Goal: Information Seeking & Learning: Learn about a topic

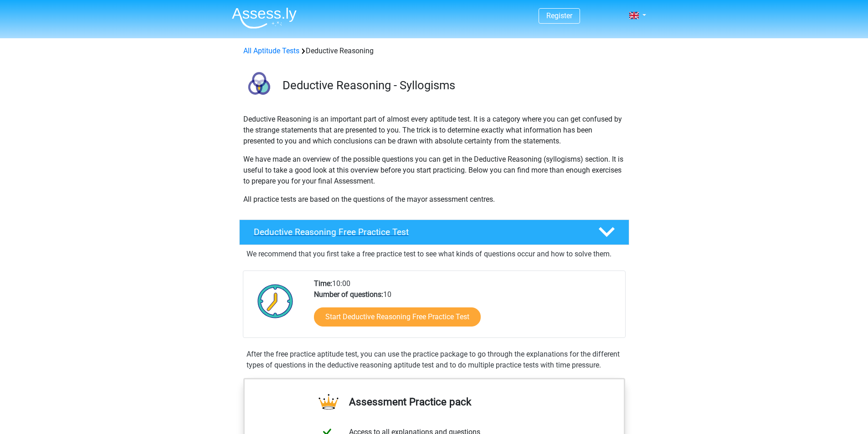
click at [340, 233] on h4 "Deductive Reasoning Free Practice Test" at bounding box center [419, 232] width 330 height 10
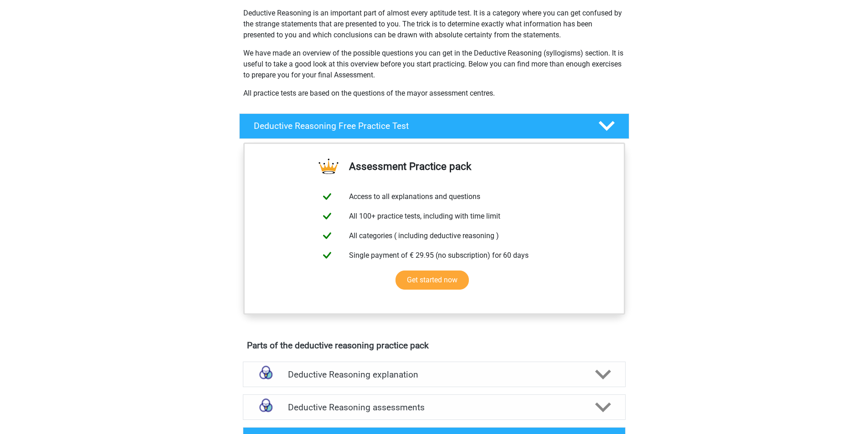
scroll to position [137, 0]
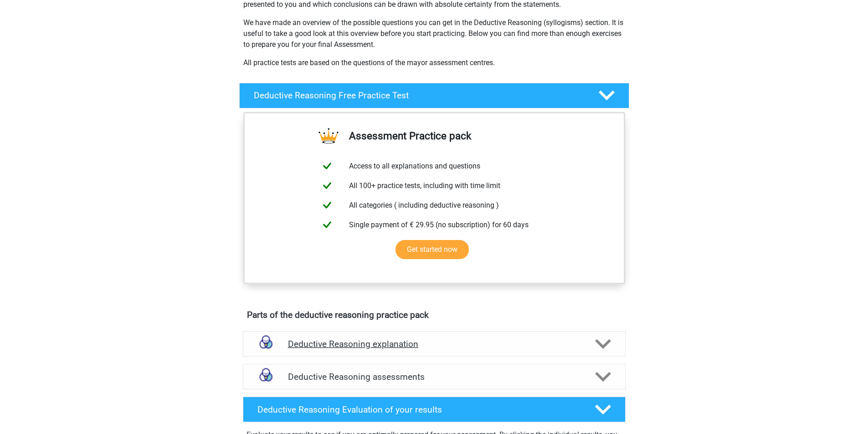
click at [325, 346] on h4 "Deductive Reasoning explanation" at bounding box center [434, 344] width 293 height 10
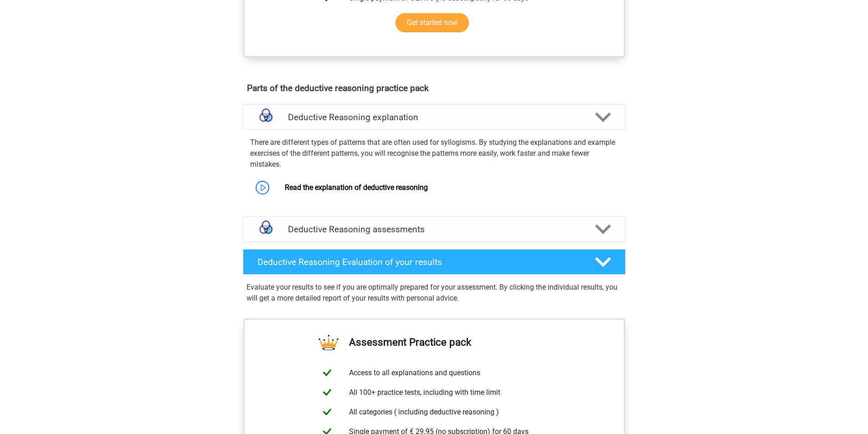
scroll to position [364, 0]
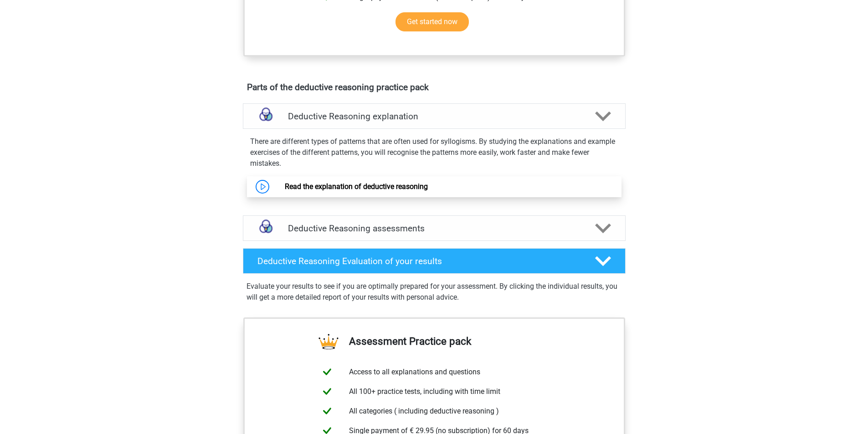
click at [340, 189] on link "Read the explanation of deductive reasoning" at bounding box center [356, 186] width 143 height 9
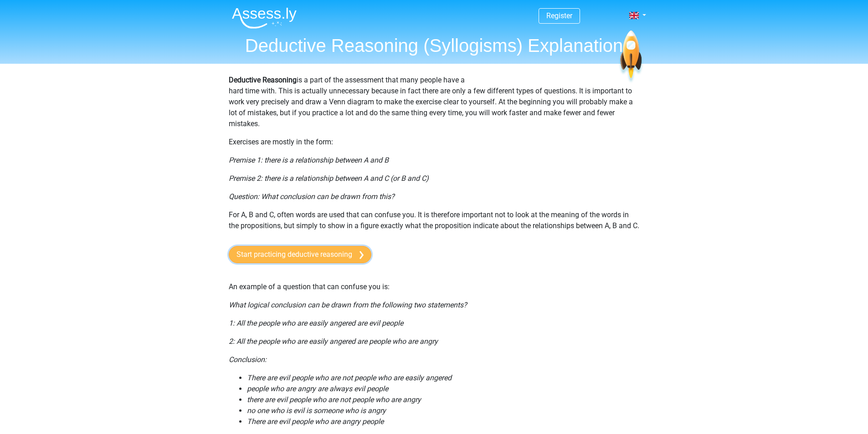
click at [300, 262] on link "Start practicing deductive reasoning" at bounding box center [300, 254] width 143 height 17
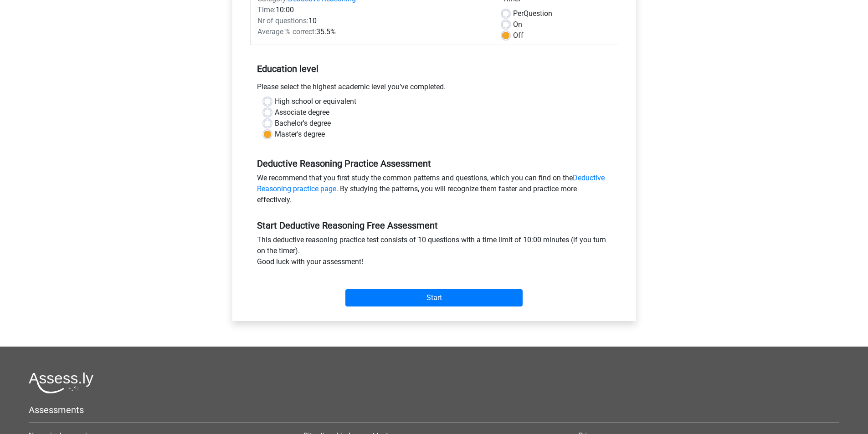
scroll to position [137, 0]
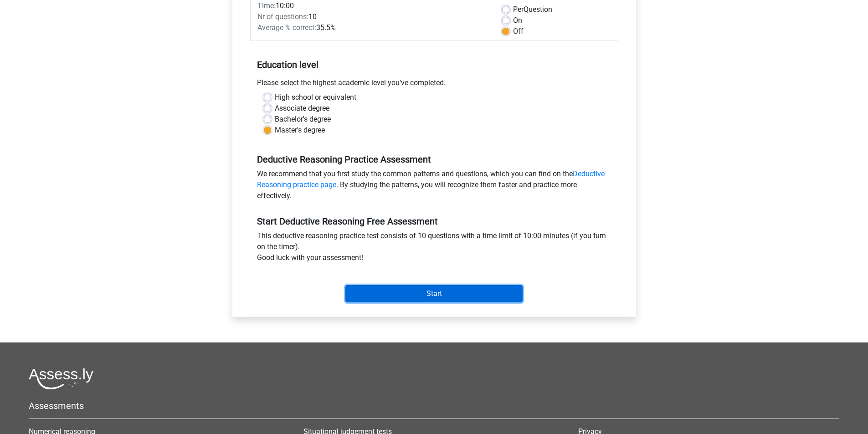
click at [432, 296] on input "Start" at bounding box center [433, 293] width 177 height 17
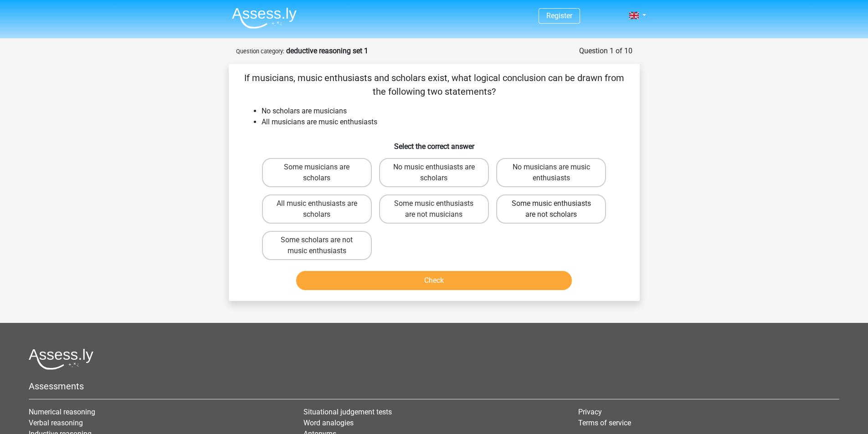
click at [574, 215] on label "Some music enthusiasts are not scholars" at bounding box center [551, 209] width 110 height 29
click at [557, 210] on input "Some music enthusiasts are not scholars" at bounding box center [554, 207] width 6 height 6
radio input "true"
click at [450, 287] on button "Check" at bounding box center [434, 280] width 276 height 19
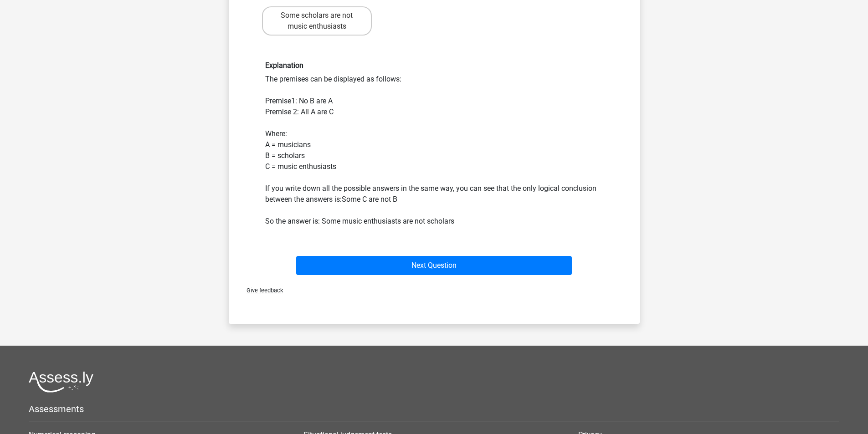
scroll to position [228, 0]
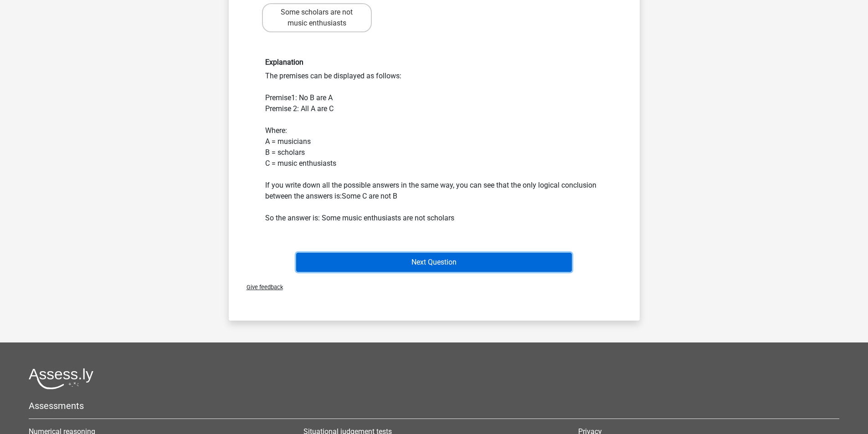
click at [433, 266] on button "Next Question" at bounding box center [434, 262] width 276 height 19
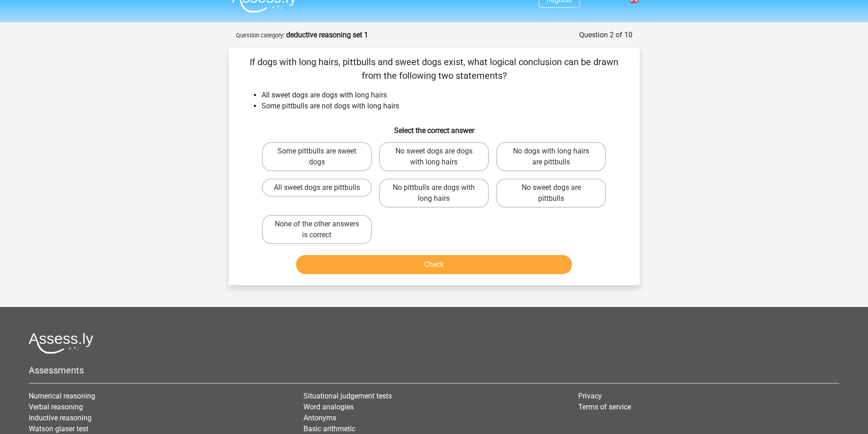
scroll to position [0, 0]
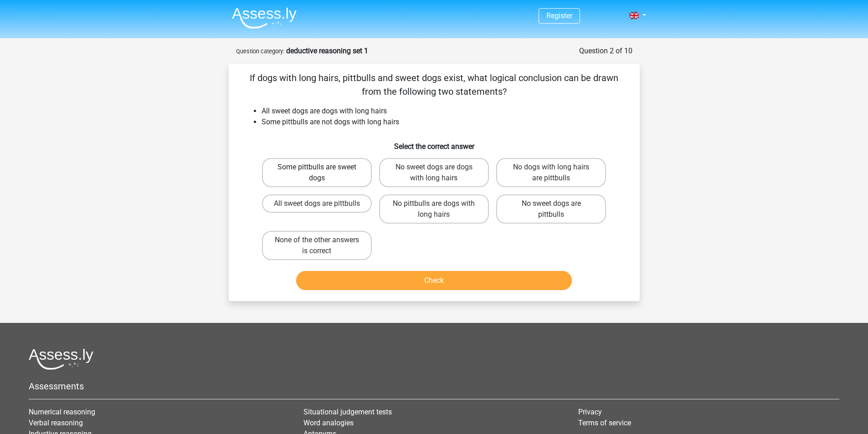
click at [334, 180] on label "Some pittbulls are sweet dogs" at bounding box center [317, 172] width 110 height 29
click at [323, 173] on input "Some pittbulls are sweet dogs" at bounding box center [320, 170] width 6 height 6
radio input "true"
click at [433, 279] on button "Check" at bounding box center [434, 280] width 276 height 19
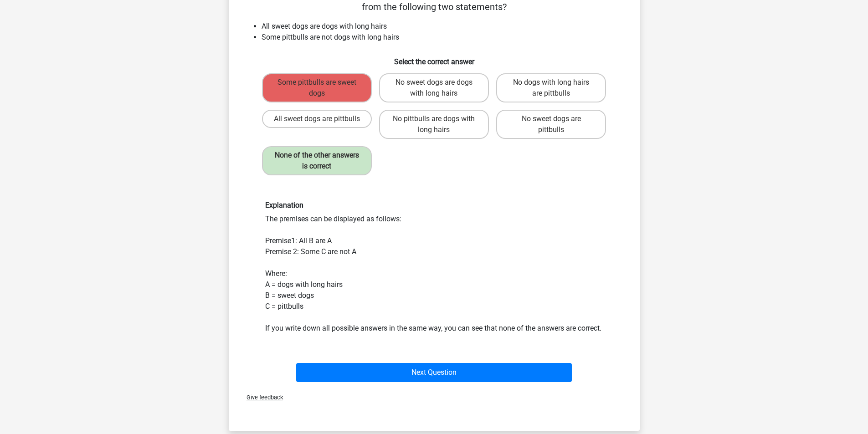
scroll to position [91, 0]
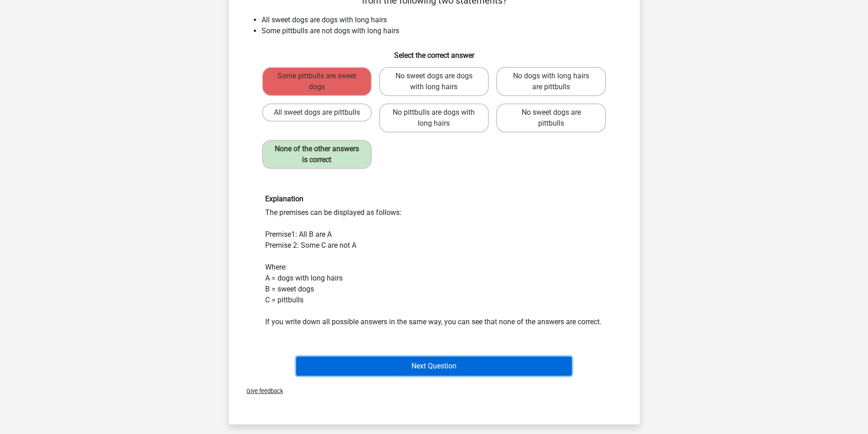
click at [451, 376] on button "Next Question" at bounding box center [434, 366] width 276 height 19
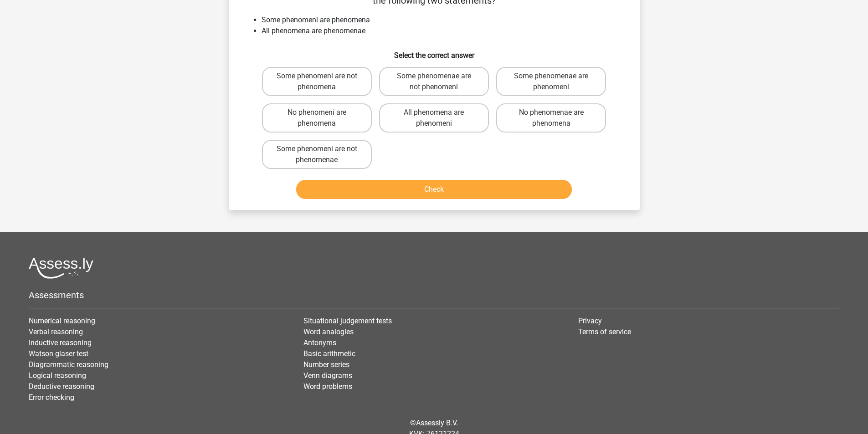
scroll to position [46, 0]
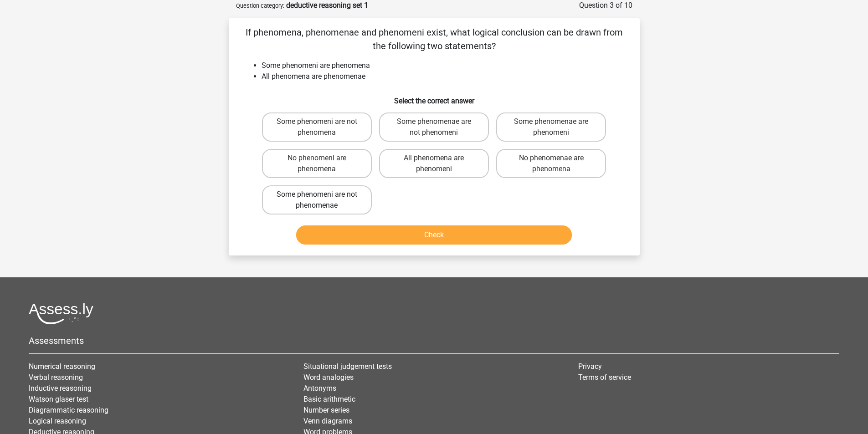
click at [338, 199] on label "Some phenomeni are not phenomenae" at bounding box center [317, 199] width 110 height 29
click at [323, 199] on input "Some phenomeni are not phenomenae" at bounding box center [320, 198] width 6 height 6
radio input "true"
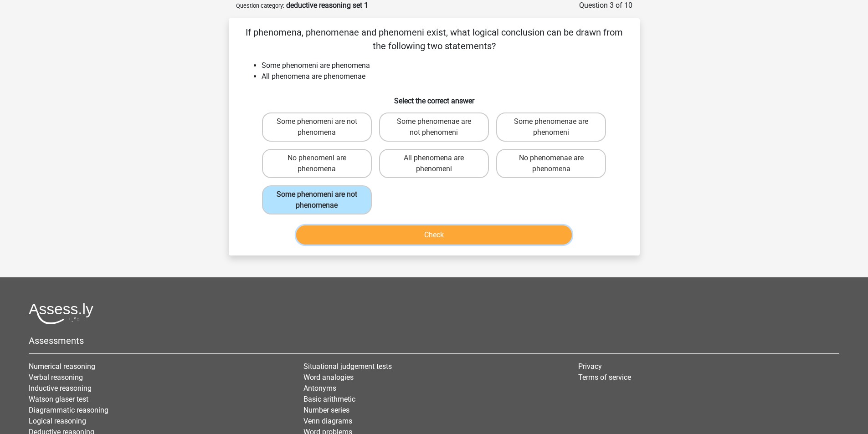
click at [444, 232] on button "Check" at bounding box center [434, 235] width 276 height 19
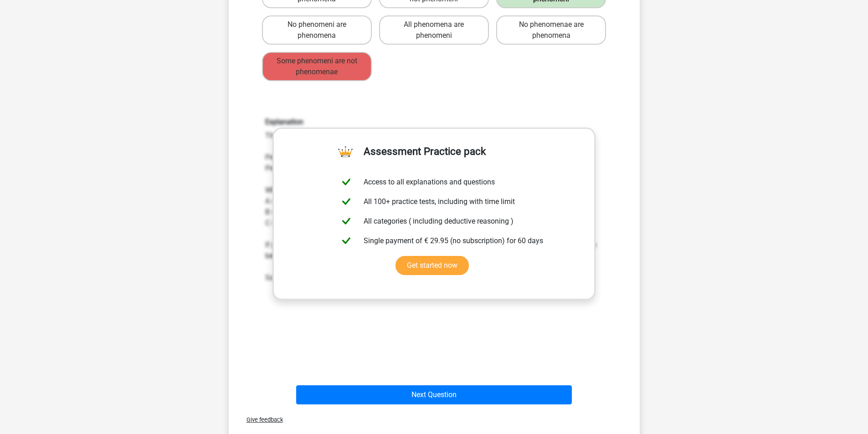
scroll to position [182, 0]
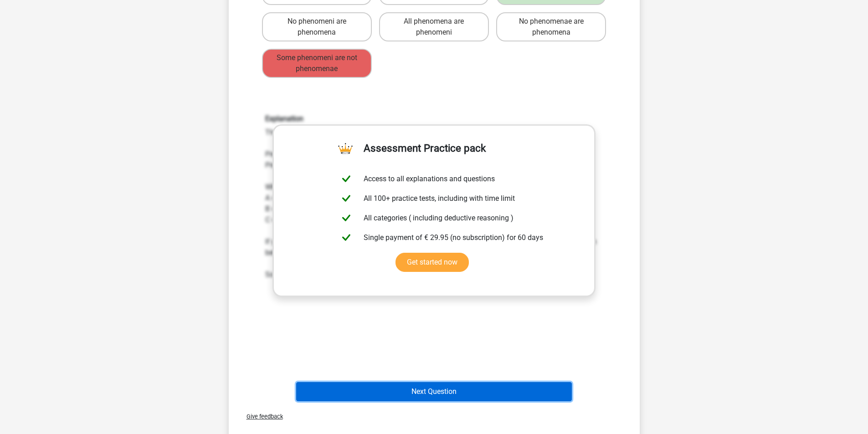
click at [431, 388] on button "Next Question" at bounding box center [434, 391] width 276 height 19
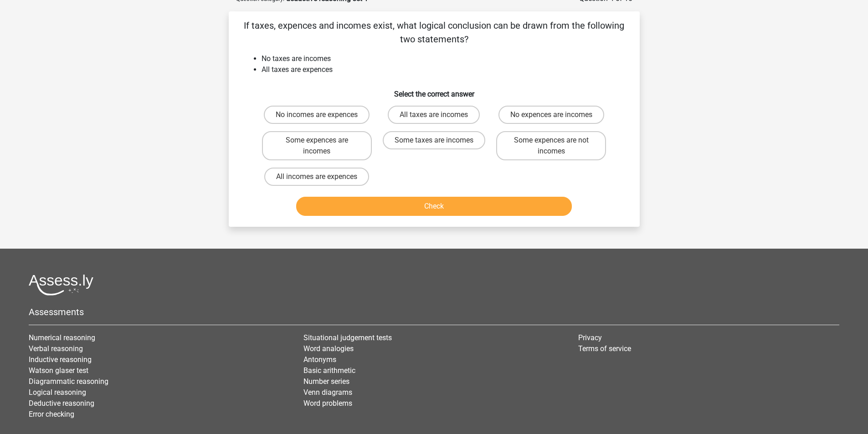
scroll to position [46, 0]
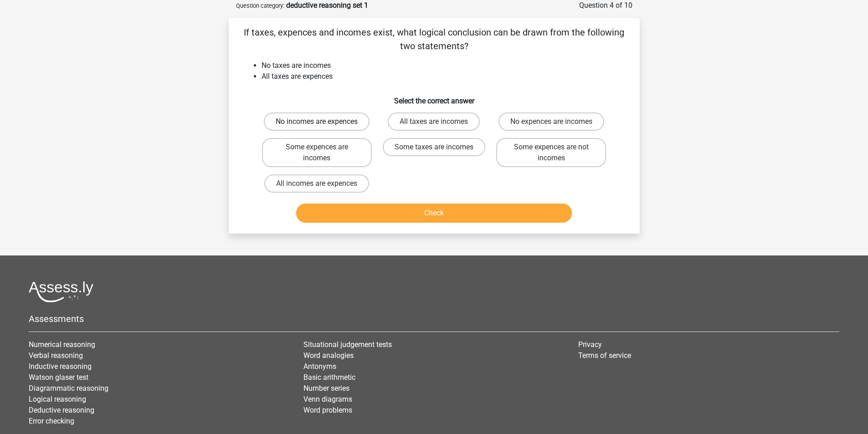
click at [333, 122] on label "No incomes are expences" at bounding box center [317, 122] width 106 height 18
click at [323, 122] on input "No incomes are expences" at bounding box center [320, 125] width 6 height 6
radio input "true"
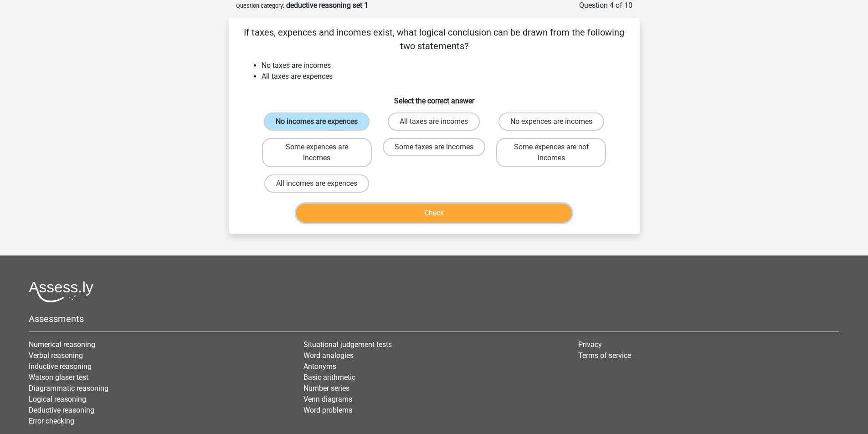
click at [422, 215] on button "Check" at bounding box center [434, 213] width 276 height 19
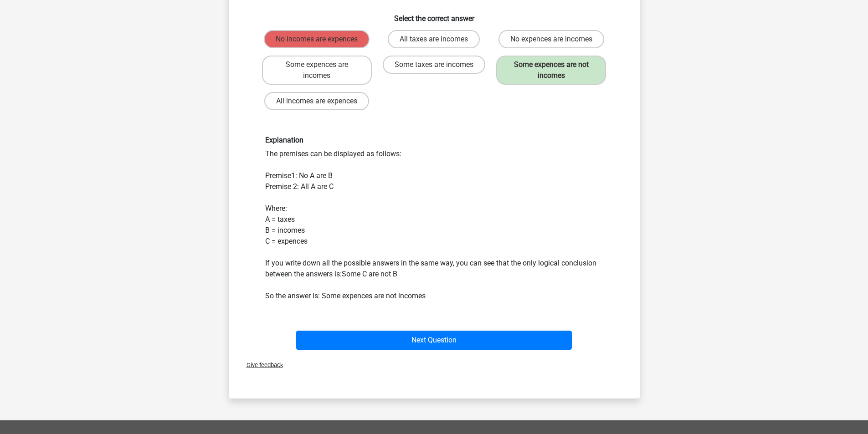
scroll to position [137, 0]
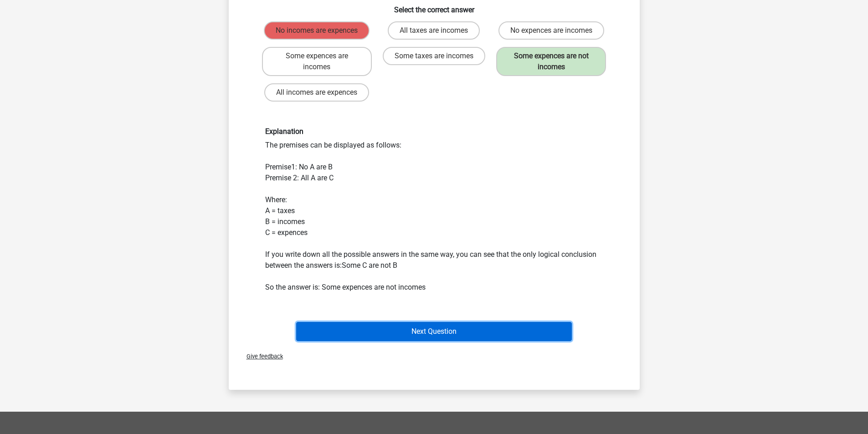
click at [443, 332] on button "Next Question" at bounding box center [434, 331] width 276 height 19
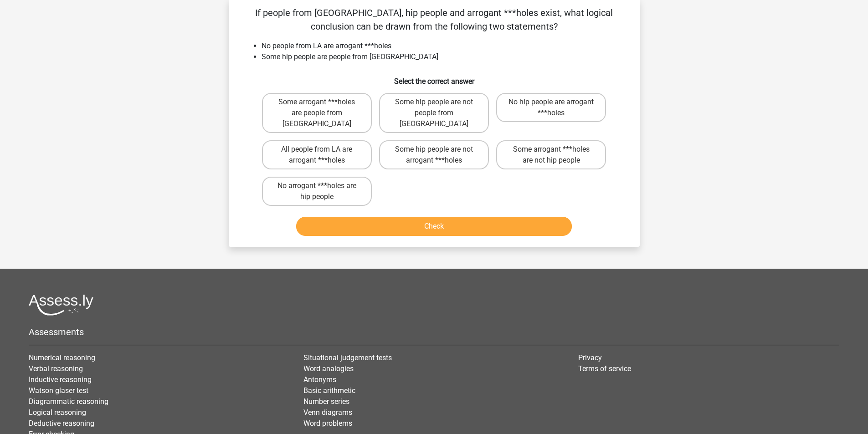
scroll to position [46, 0]
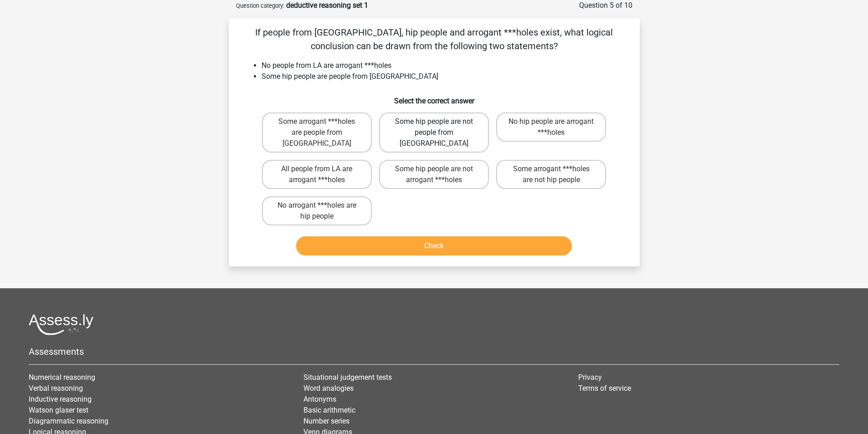
click at [447, 130] on label "Some hip people are not people from LA" at bounding box center [434, 133] width 110 height 40
click at [440, 128] on input "Some hip people are not people from LA" at bounding box center [437, 125] width 6 height 6
radio input "true"
click at [450, 239] on button "Check" at bounding box center [434, 245] width 276 height 19
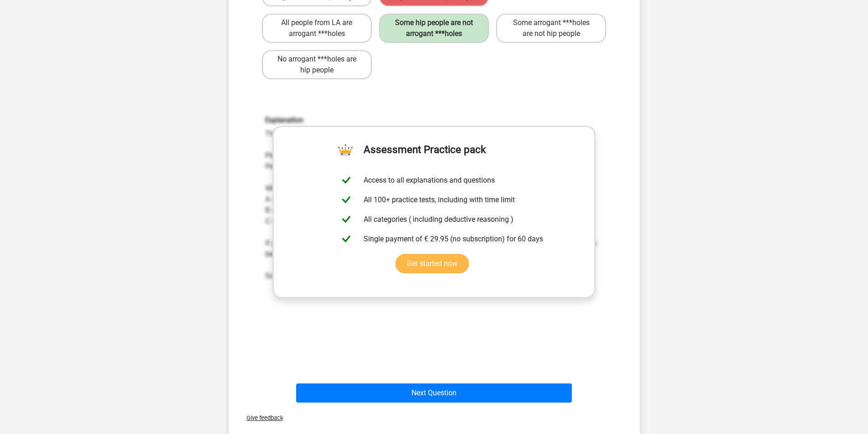
scroll to position [228, 0]
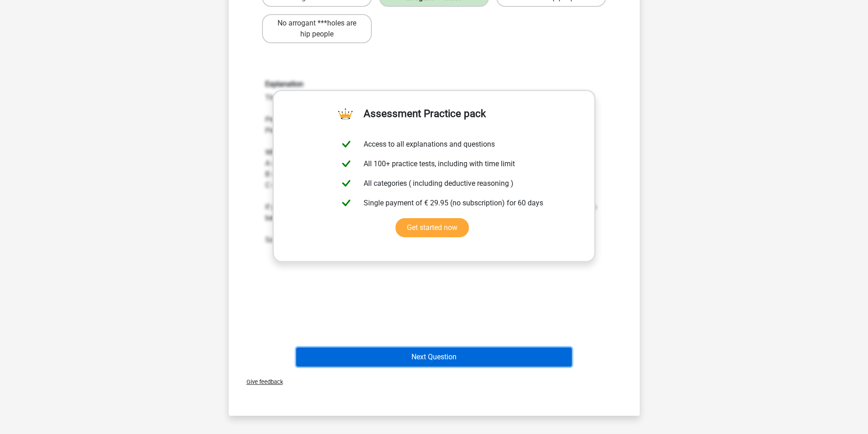
click at [423, 348] on button "Next Question" at bounding box center [434, 357] width 276 height 19
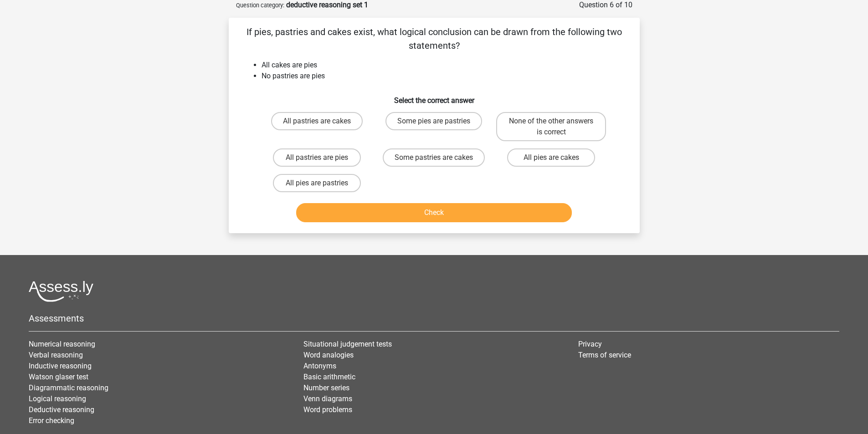
scroll to position [46, 0]
click at [592, 124] on label "None of the other answers is correct" at bounding box center [551, 127] width 110 height 29
click at [557, 124] on input "None of the other answers is correct" at bounding box center [554, 125] width 6 height 6
radio input "true"
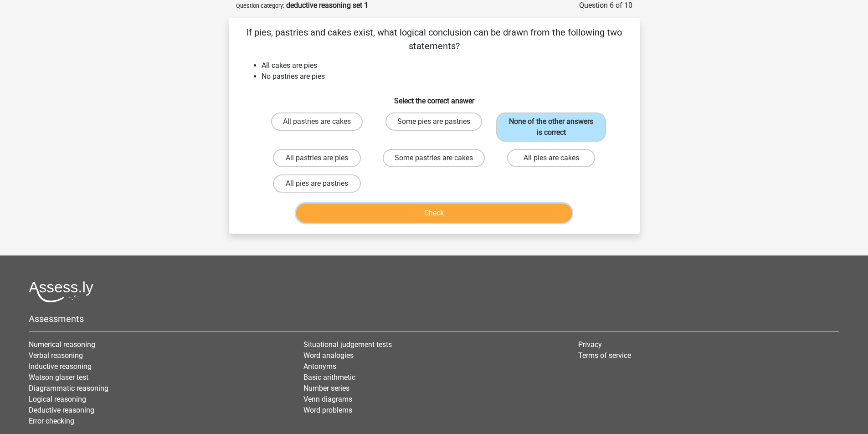
click at [486, 210] on button "Check" at bounding box center [434, 213] width 276 height 19
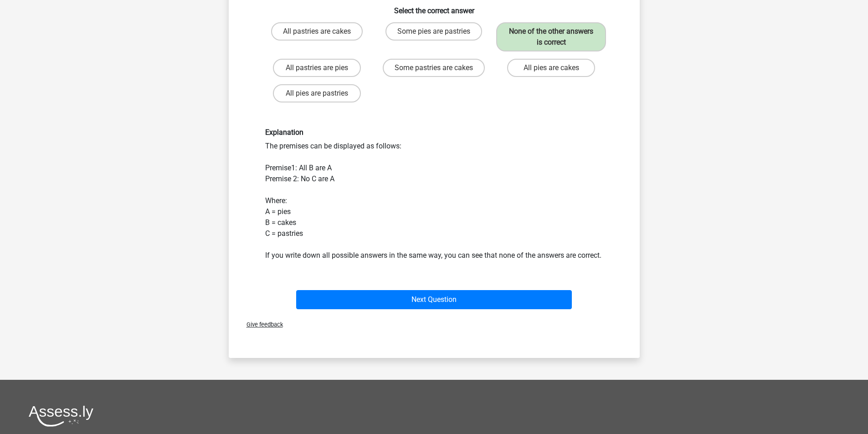
scroll to position [137, 0]
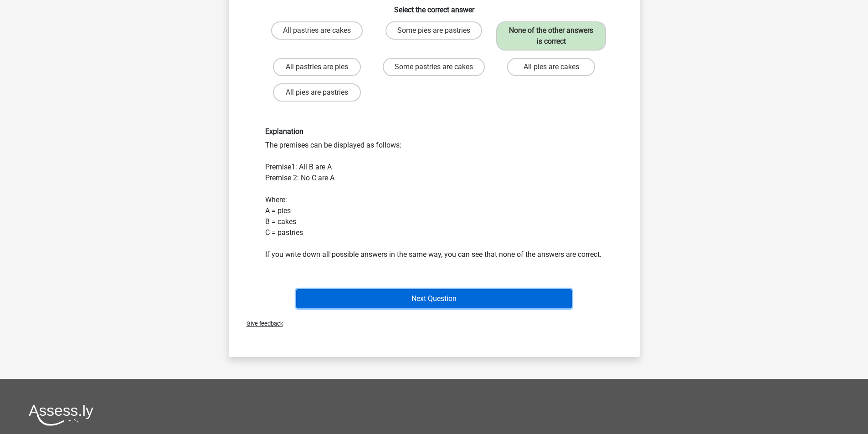
click at [440, 308] on button "Next Question" at bounding box center [434, 298] width 276 height 19
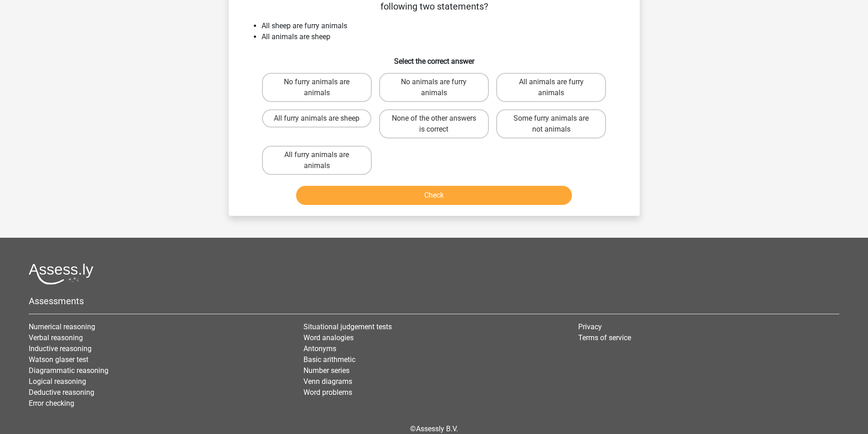
scroll to position [46, 0]
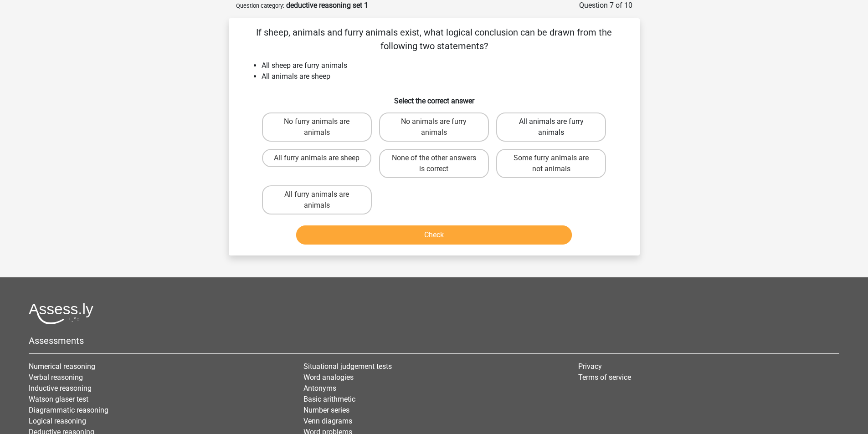
click at [545, 126] on label "All animals are furry animals" at bounding box center [551, 127] width 110 height 29
click at [551, 126] on input "All animals are furry animals" at bounding box center [554, 125] width 6 height 6
radio input "true"
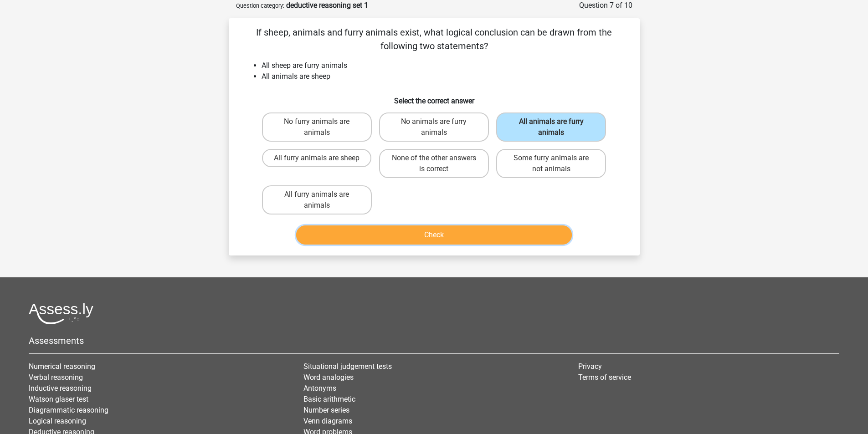
click at [425, 234] on button "Check" at bounding box center [434, 235] width 276 height 19
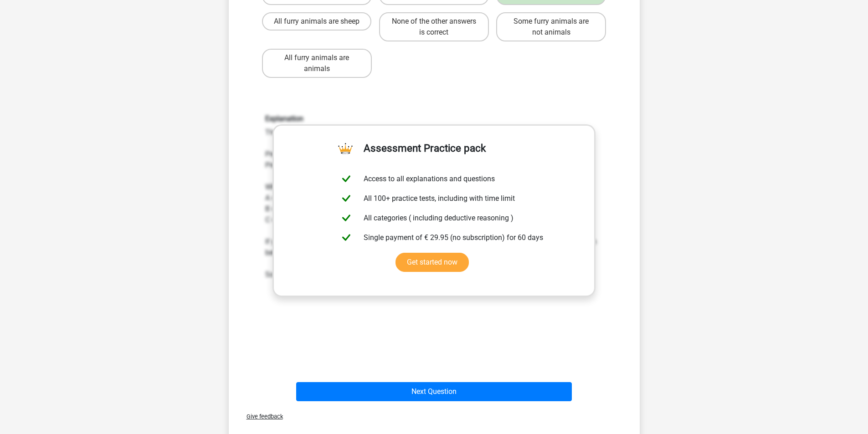
scroll to position [228, 0]
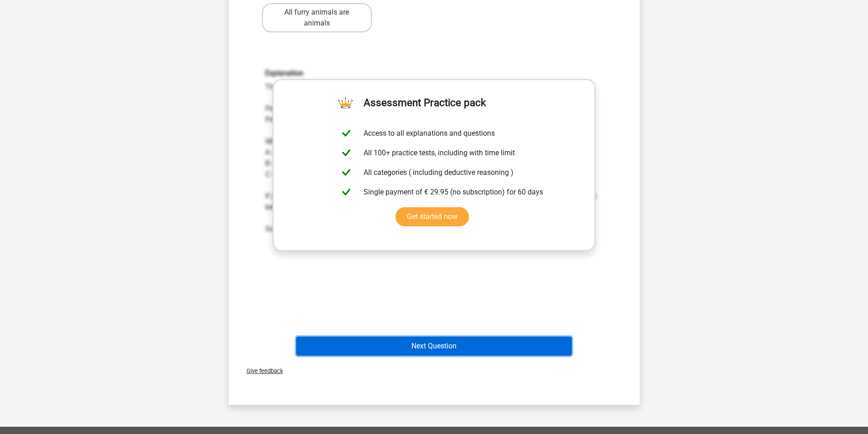
click at [439, 346] on button "Next Question" at bounding box center [434, 346] width 276 height 19
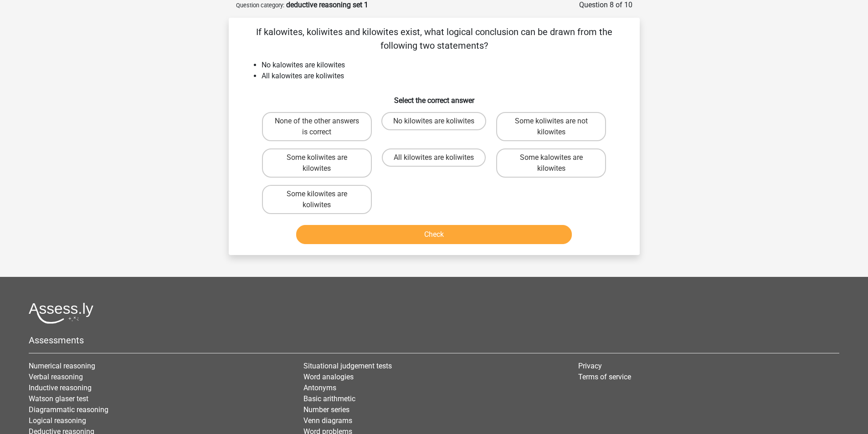
scroll to position [46, 0]
click at [452, 164] on label "All kilowites are koliwites" at bounding box center [434, 158] width 104 height 18
click at [440, 164] on input "All kilowites are koliwites" at bounding box center [437, 161] width 6 height 6
radio input "true"
click at [448, 240] on button "Check" at bounding box center [434, 235] width 276 height 19
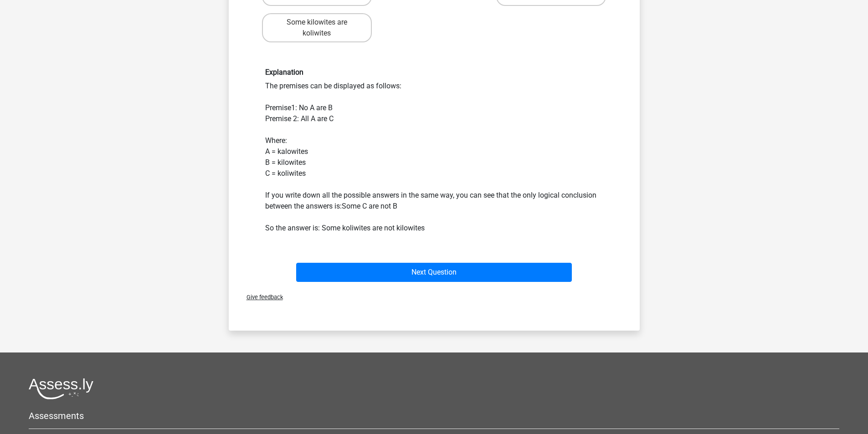
scroll to position [228, 0]
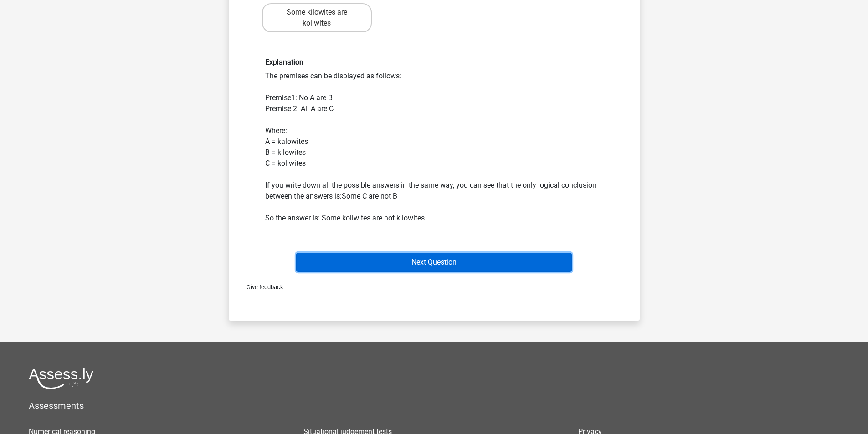
click at [419, 263] on button "Next Question" at bounding box center [434, 262] width 276 height 19
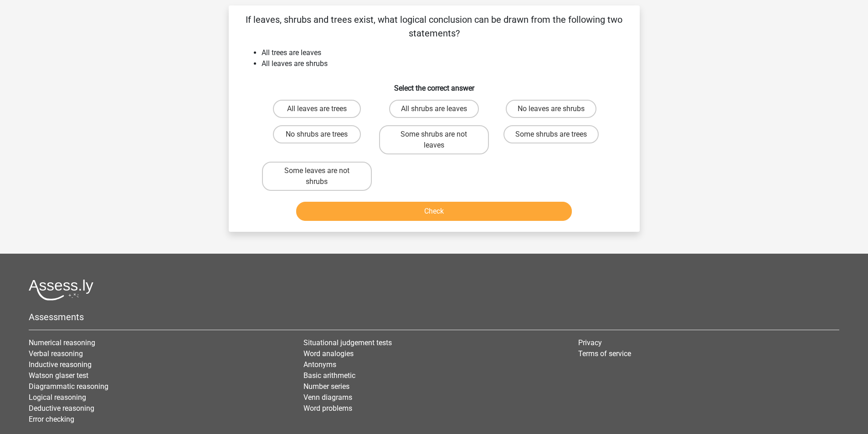
scroll to position [46, 0]
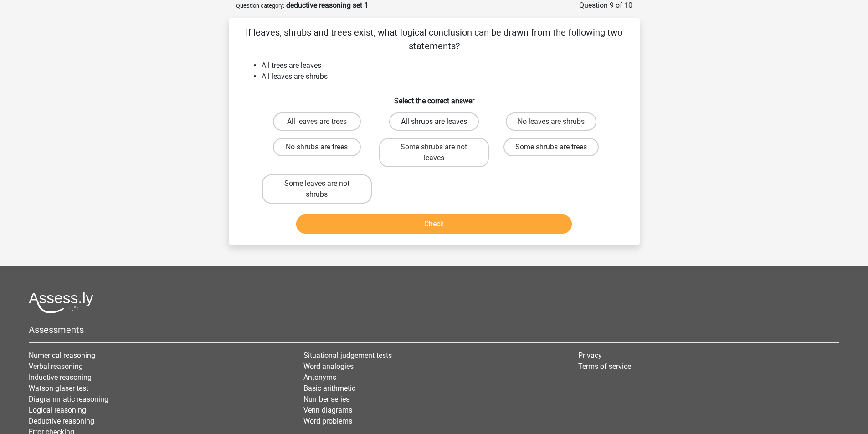
click at [424, 123] on label "All shrubs are leaves" at bounding box center [434, 122] width 90 height 18
click at [434, 123] on input "All shrubs are leaves" at bounding box center [437, 125] width 6 height 6
radio input "true"
click at [448, 226] on button "Check" at bounding box center [434, 224] width 276 height 19
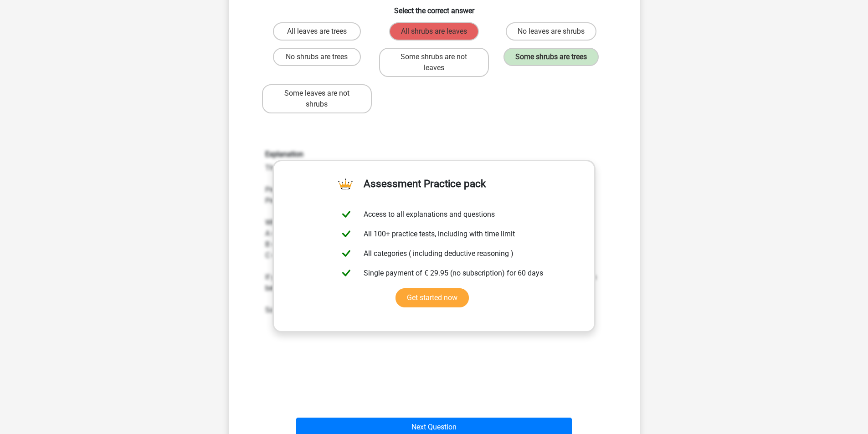
scroll to position [137, 0]
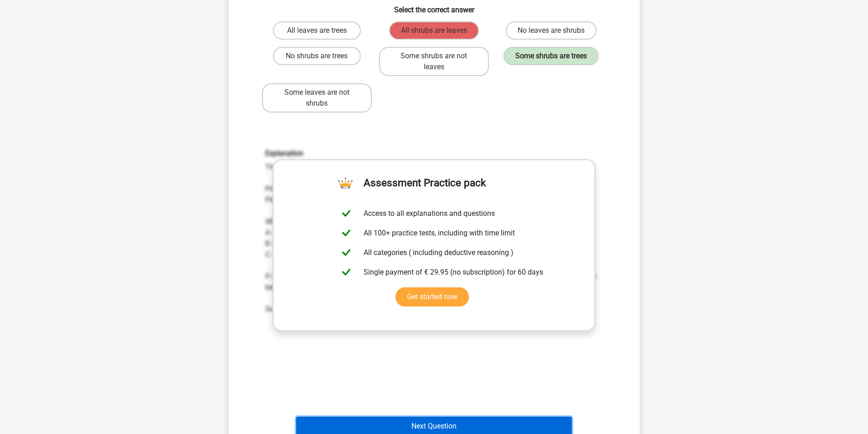
click at [438, 425] on button "Next Question" at bounding box center [434, 426] width 276 height 19
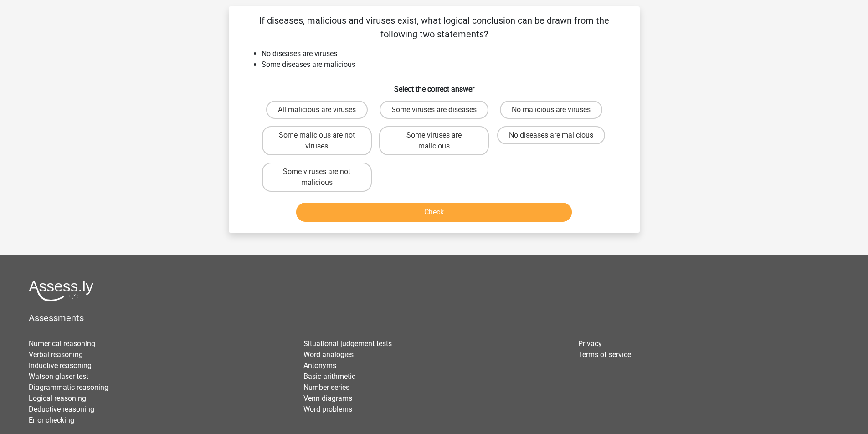
scroll to position [46, 0]
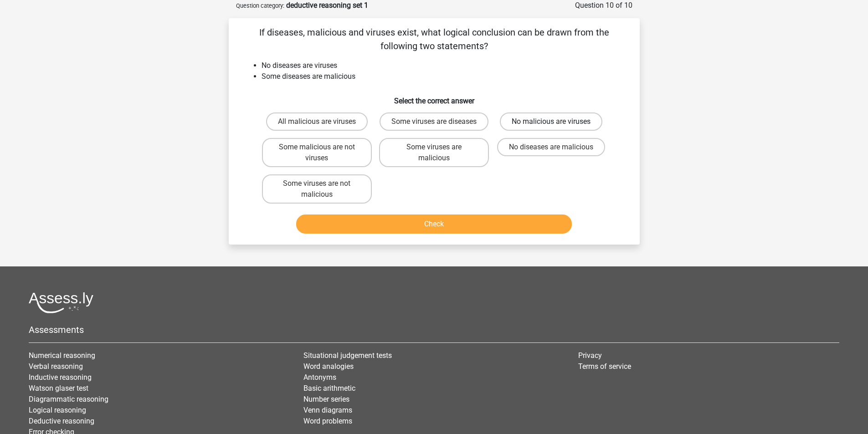
click at [565, 119] on label "No malicious are viruses" at bounding box center [551, 122] width 103 height 18
click at [557, 122] on input "No malicious are viruses" at bounding box center [554, 125] width 6 height 6
radio input "true"
click at [428, 234] on button "Check" at bounding box center [434, 224] width 276 height 19
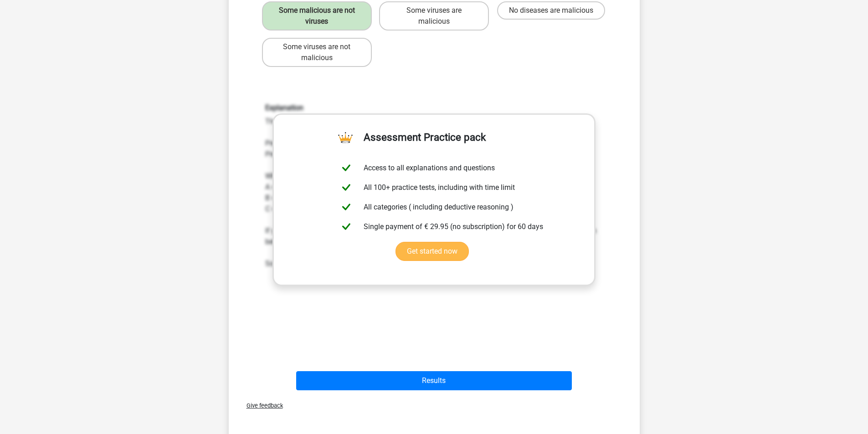
scroll to position [319, 0]
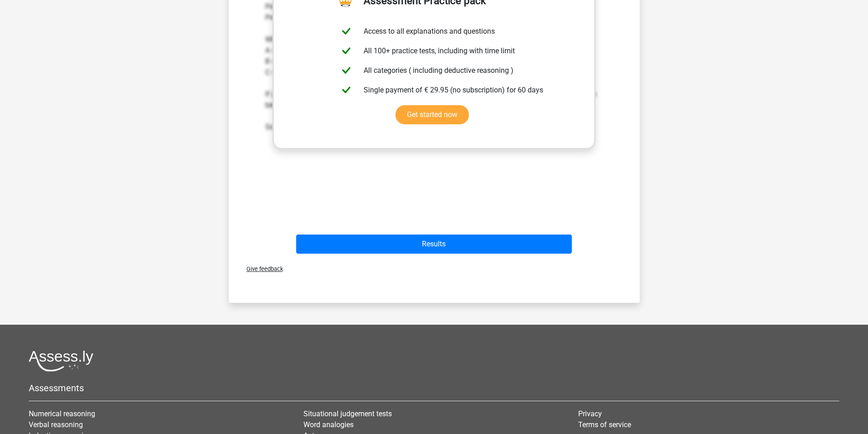
click at [270, 272] on span "Give feedback" at bounding box center [261, 269] width 44 height 7
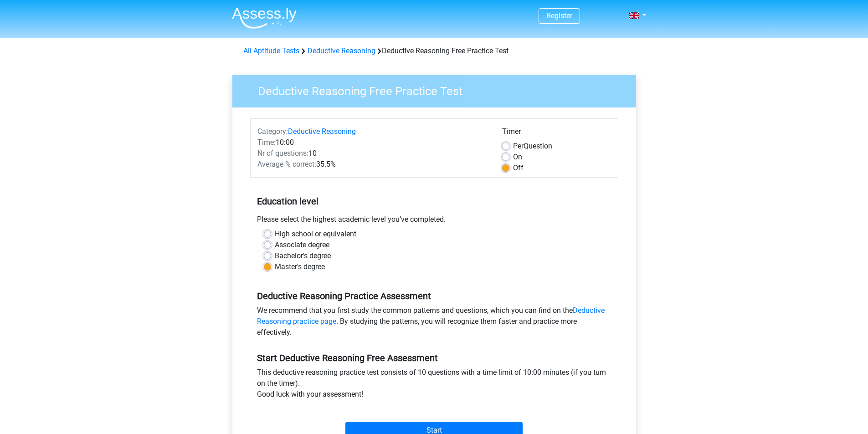
scroll to position [137, 0]
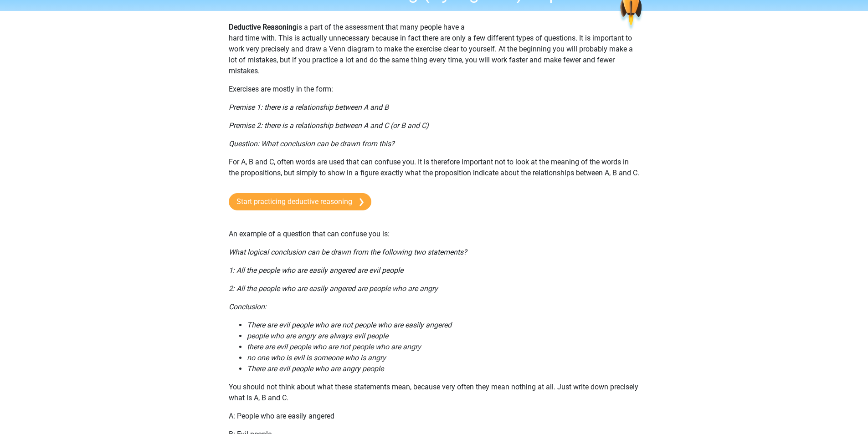
scroll to position [46, 0]
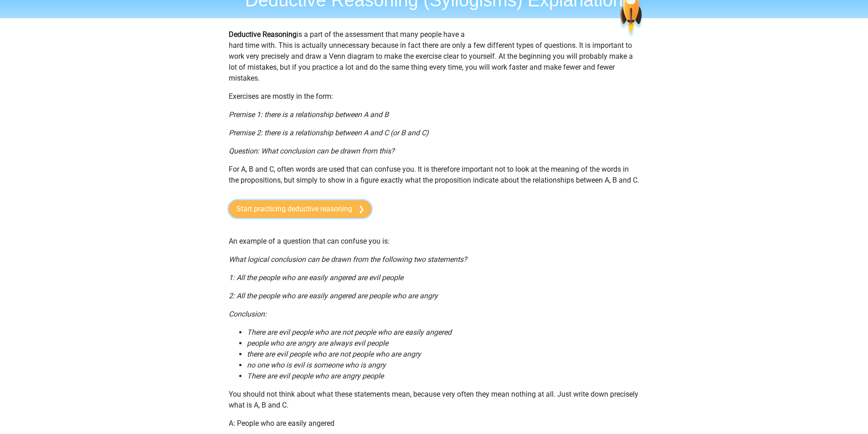
click at [319, 218] on link "Start practicing deductive reasoning" at bounding box center [300, 208] width 143 height 17
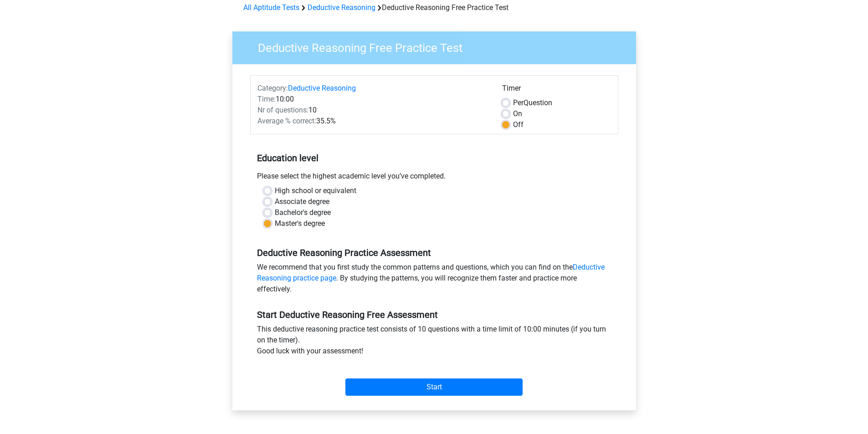
scroll to position [91, 0]
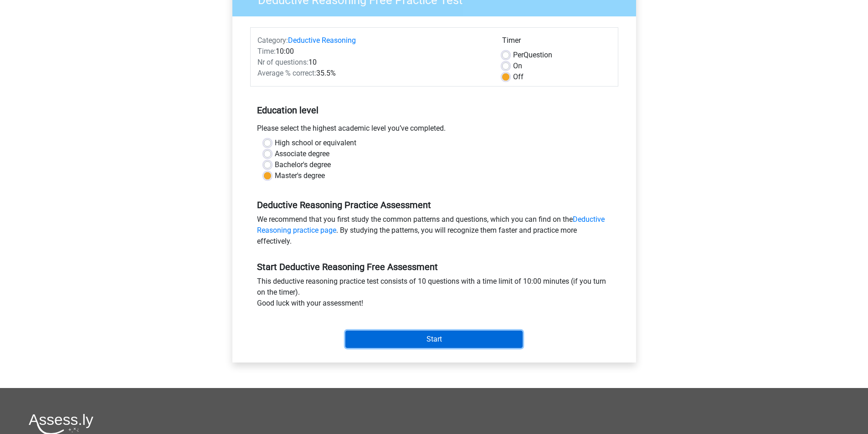
click at [433, 338] on input "Start" at bounding box center [433, 339] width 177 height 17
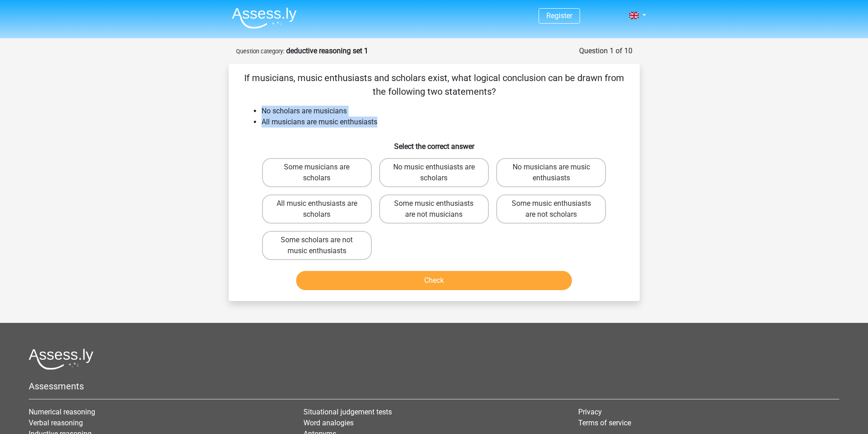
drag, startPoint x: 264, startPoint y: 111, endPoint x: 382, endPoint y: 123, distance: 118.6
click at [382, 123] on ul "No scholars are musicians All musicians are music enthusiasts" at bounding box center [434, 117] width 382 height 22
copy ul "No scholars are musicians All musicians are music enthusiasts"
click at [567, 210] on label "Some music enthusiasts are not scholars" at bounding box center [551, 209] width 110 height 29
click at [557, 210] on input "Some music enthusiasts are not scholars" at bounding box center [554, 207] width 6 height 6
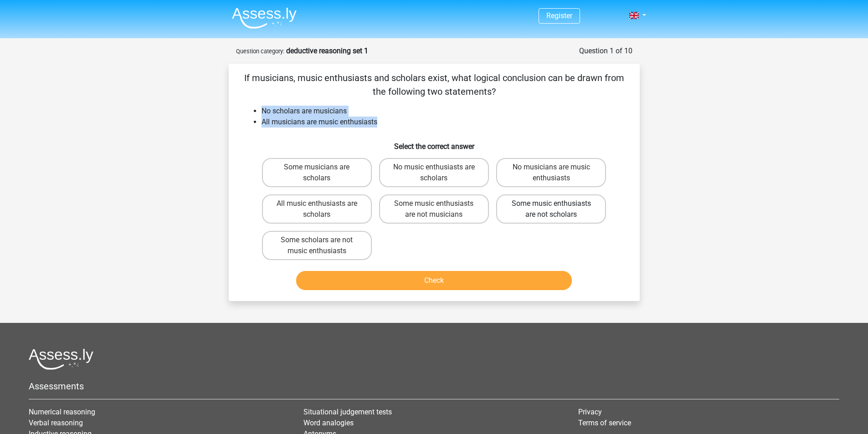
radio input "true"
click at [464, 286] on button "Check" at bounding box center [434, 280] width 276 height 19
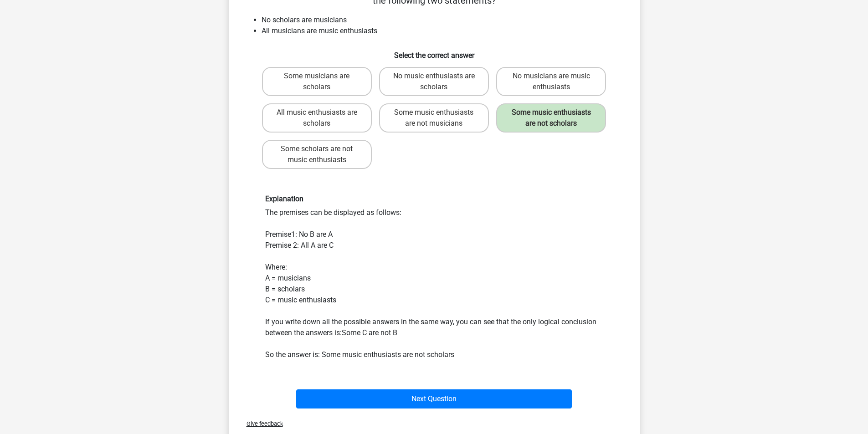
scroll to position [182, 0]
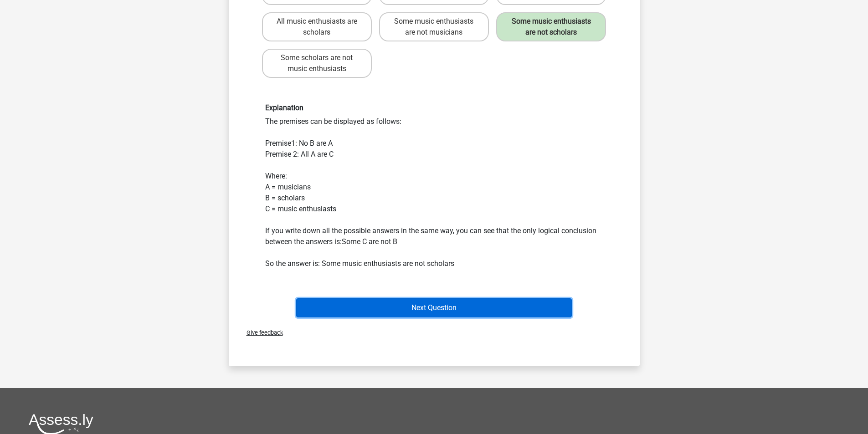
click at [444, 309] on button "Next Question" at bounding box center [434, 307] width 276 height 19
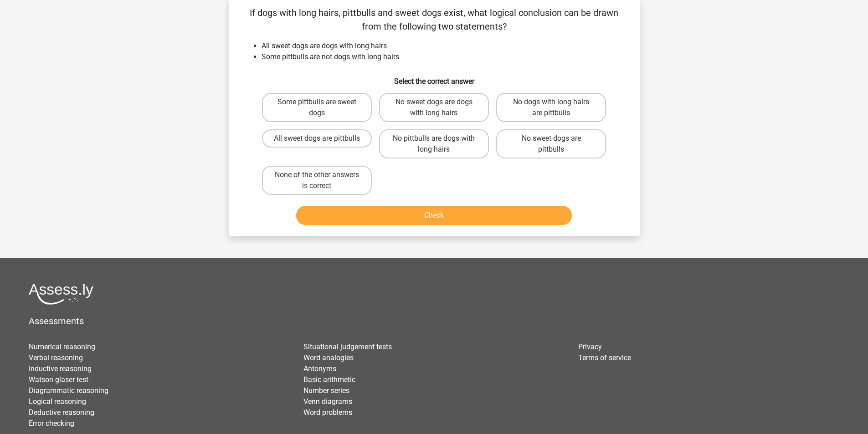
scroll to position [46, 0]
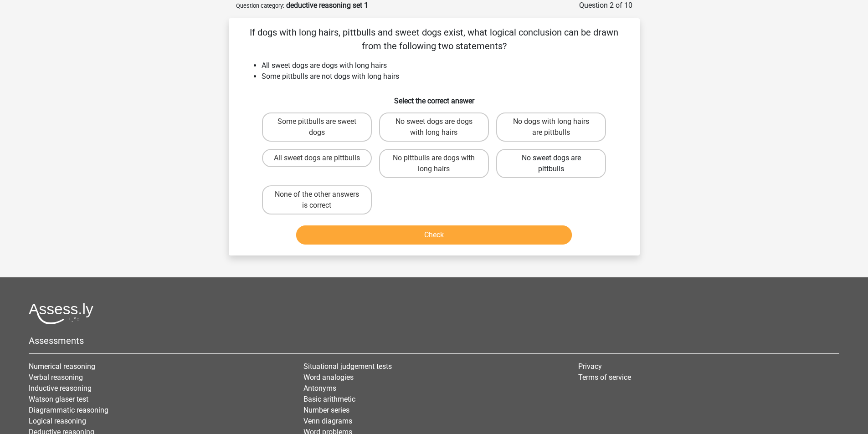
click at [550, 167] on label "No sweet dogs are pittbulls" at bounding box center [551, 163] width 110 height 29
click at [551, 164] on input "No sweet dogs are pittbulls" at bounding box center [554, 161] width 6 height 6
radio input "true"
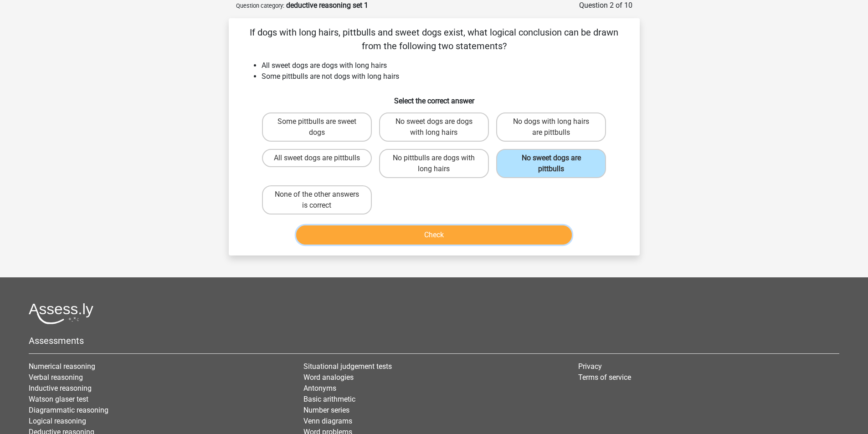
click at [470, 241] on button "Check" at bounding box center [434, 235] width 276 height 19
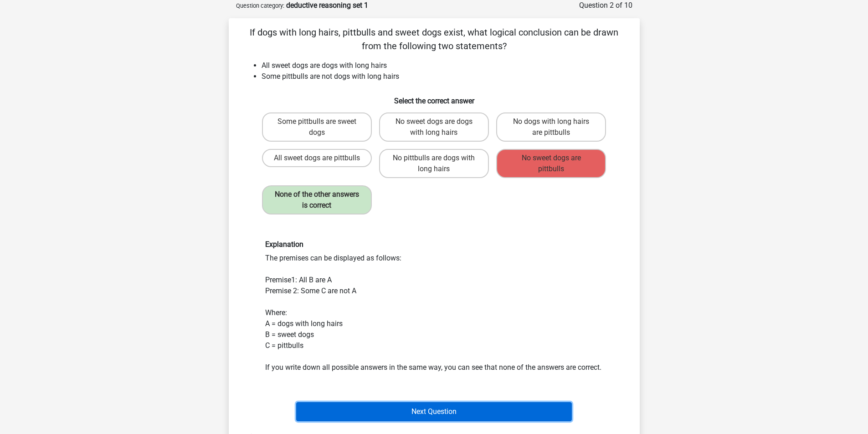
click at [439, 421] on button "Next Question" at bounding box center [434, 411] width 276 height 19
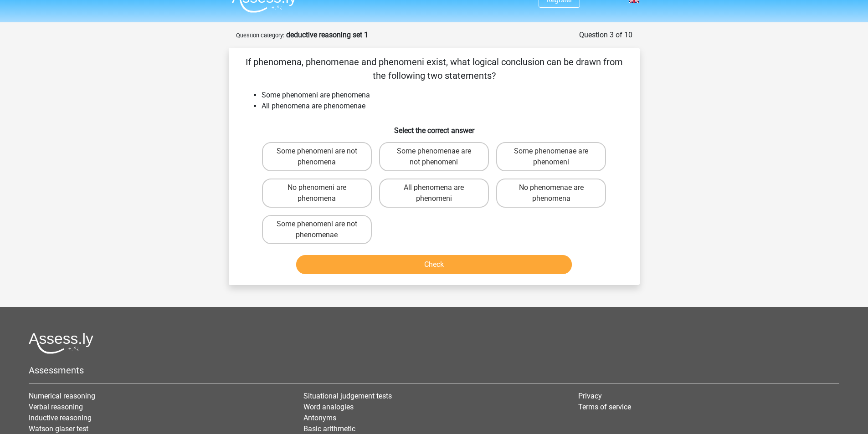
scroll to position [0, 0]
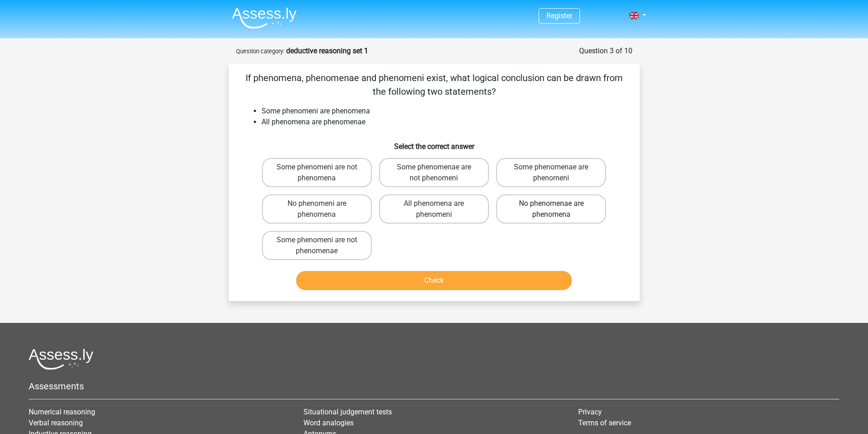
click at [522, 213] on label "No phenomenae are phenomena" at bounding box center [551, 209] width 110 height 29
click at [551, 210] on input "No phenomenae are phenomena" at bounding box center [554, 207] width 6 height 6
radio input "true"
click at [443, 285] on button "Check" at bounding box center [434, 280] width 276 height 19
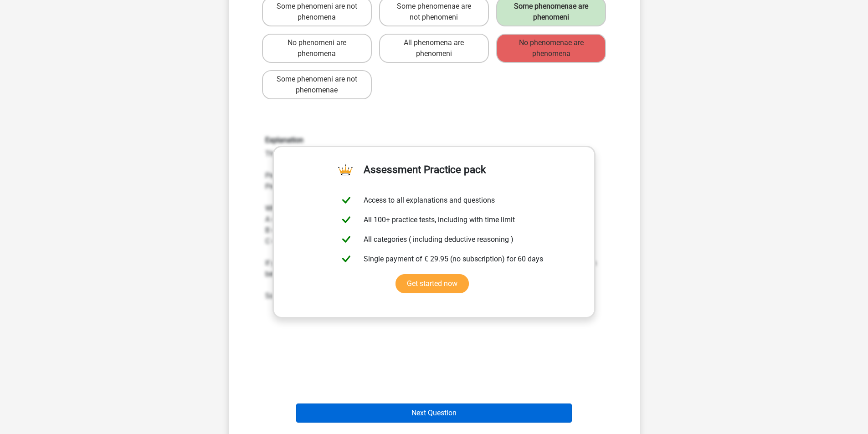
scroll to position [182, 0]
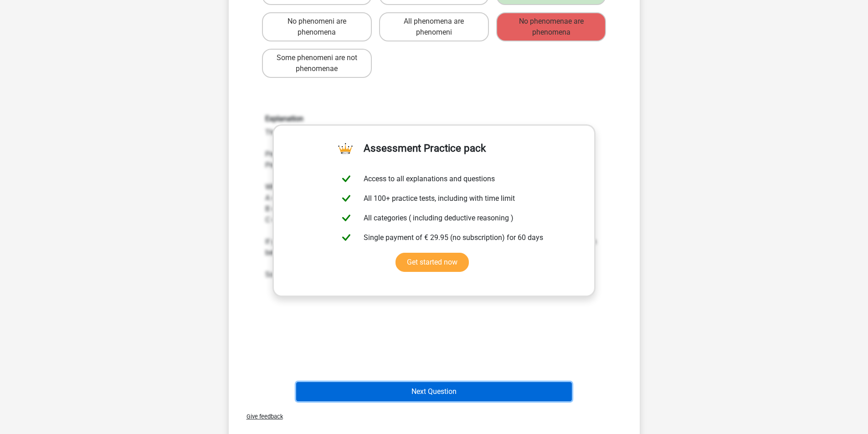
click at [457, 395] on button "Next Question" at bounding box center [434, 391] width 276 height 19
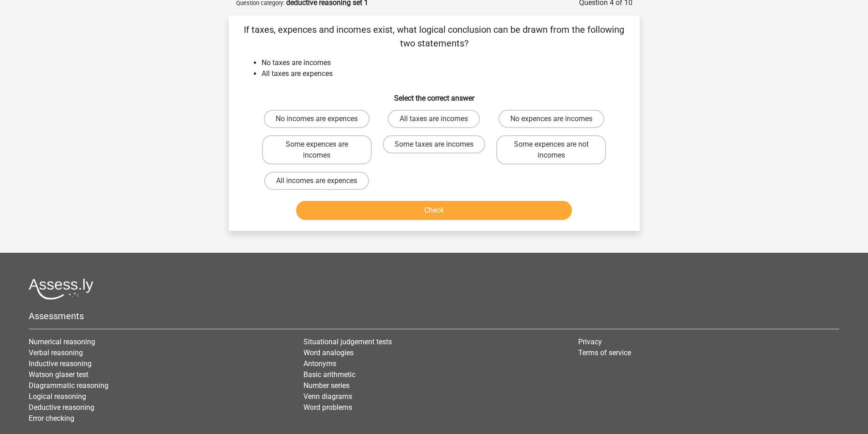
scroll to position [46, 0]
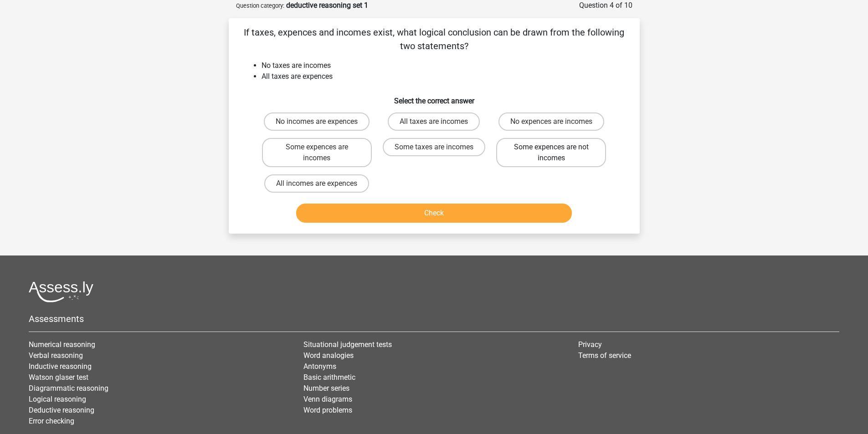
click at [565, 158] on label "Some expences are not incomes" at bounding box center [551, 152] width 110 height 29
click at [557, 153] on input "Some expences are not incomes" at bounding box center [554, 150] width 6 height 6
radio input "true"
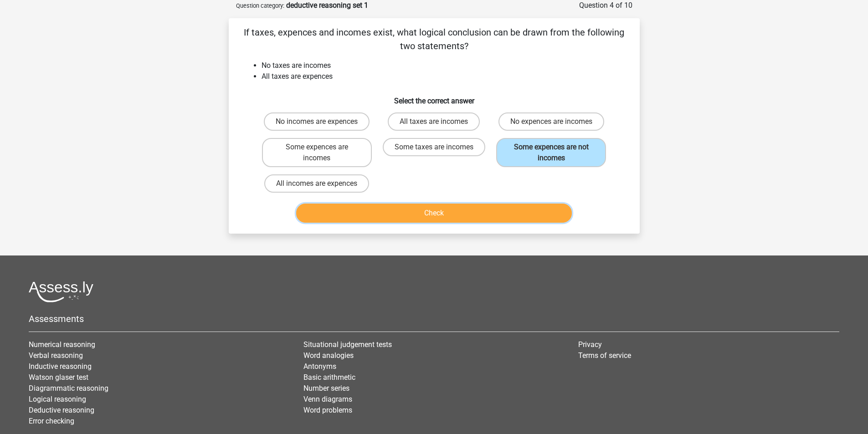
click at [523, 217] on button "Check" at bounding box center [434, 213] width 276 height 19
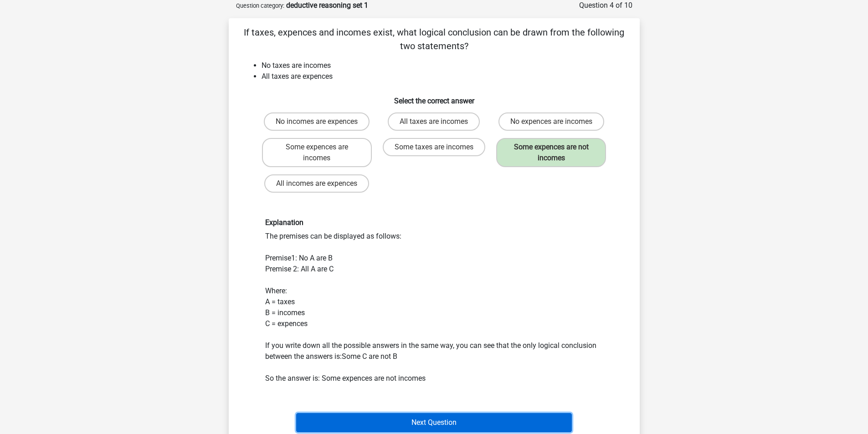
click at [474, 424] on button "Next Question" at bounding box center [434, 422] width 276 height 19
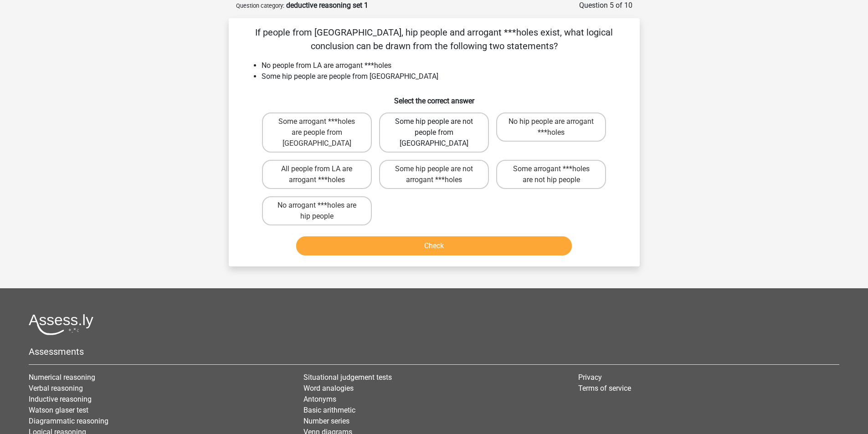
click at [441, 127] on label "Some hip people are not people from LA" at bounding box center [434, 133] width 110 height 40
click at [440, 127] on input "Some hip people are not people from LA" at bounding box center [437, 125] width 6 height 6
radio input "true"
click at [463, 237] on button "Check" at bounding box center [434, 245] width 276 height 19
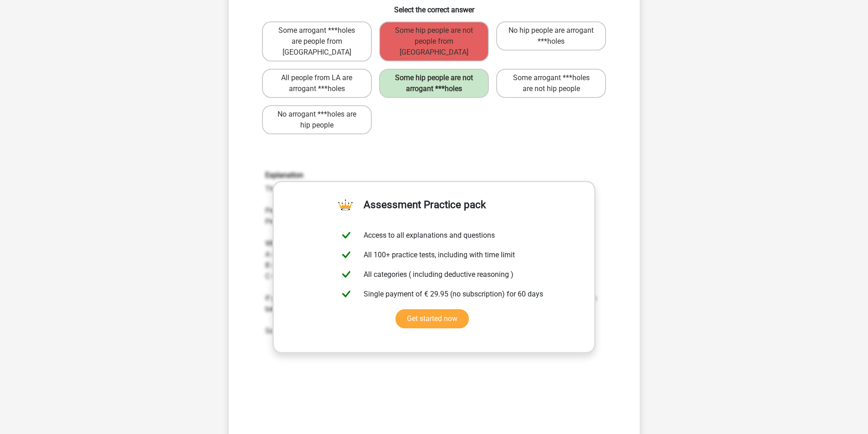
scroll to position [228, 0]
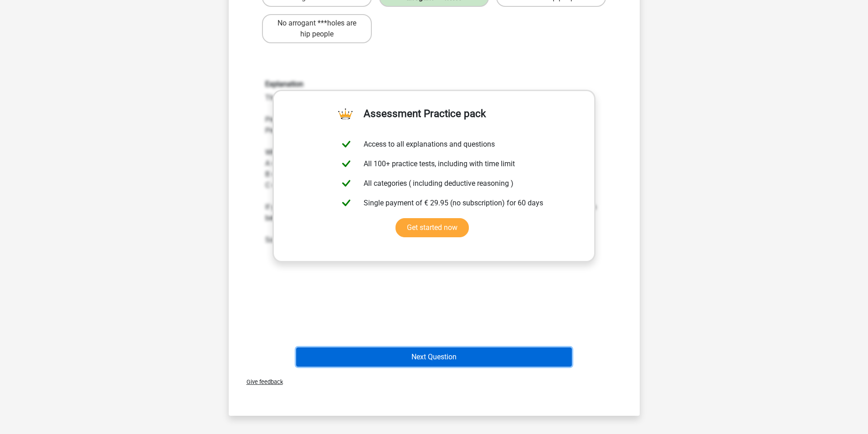
click at [494, 349] on button "Next Question" at bounding box center [434, 357] width 276 height 19
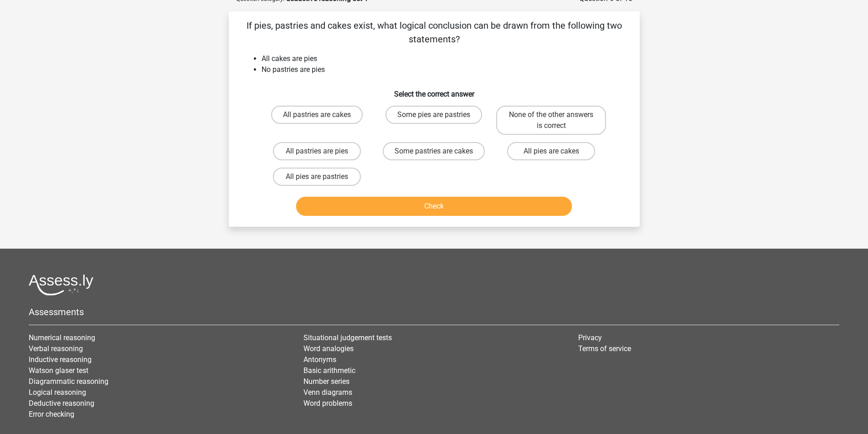
scroll to position [46, 0]
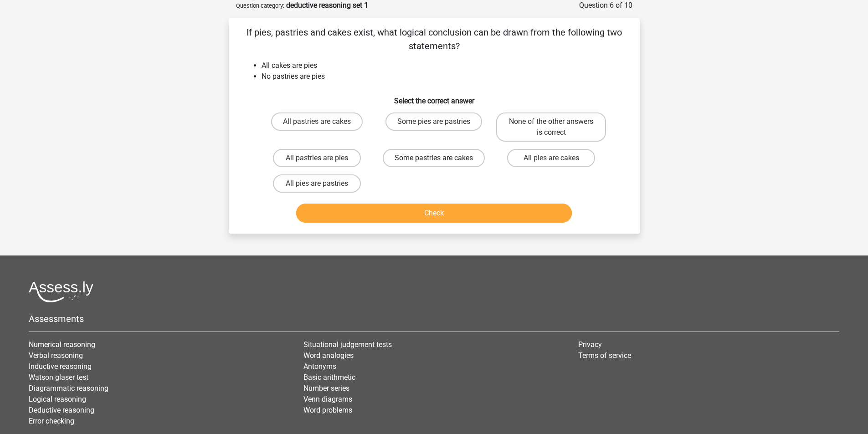
click at [440, 164] on label "Some pastries are cakes" at bounding box center [434, 158] width 102 height 18
click at [440, 164] on input "Some pastries are cakes" at bounding box center [437, 161] width 6 height 6
radio input "true"
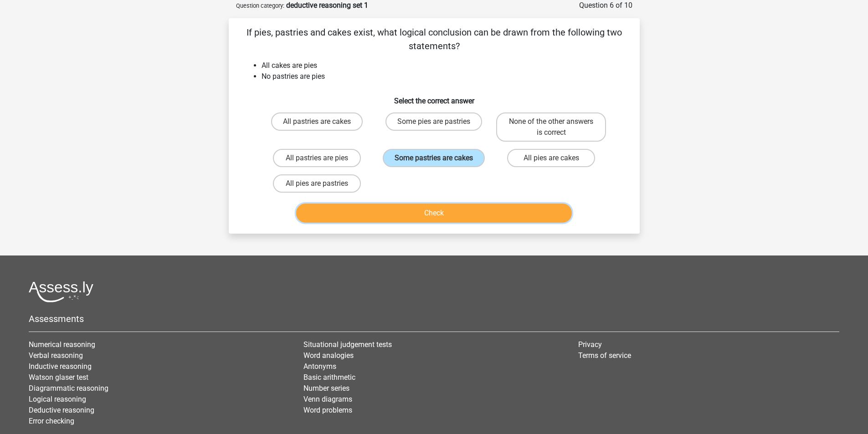
click at [446, 216] on button "Check" at bounding box center [434, 213] width 276 height 19
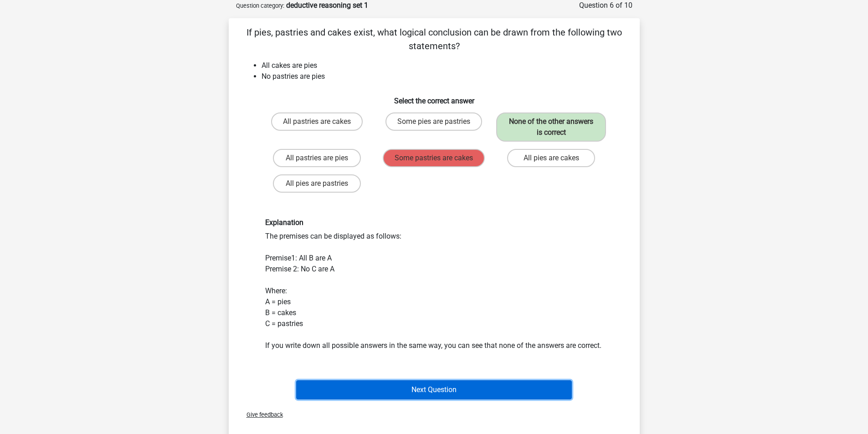
click at [437, 400] on button "Next Question" at bounding box center [434, 389] width 276 height 19
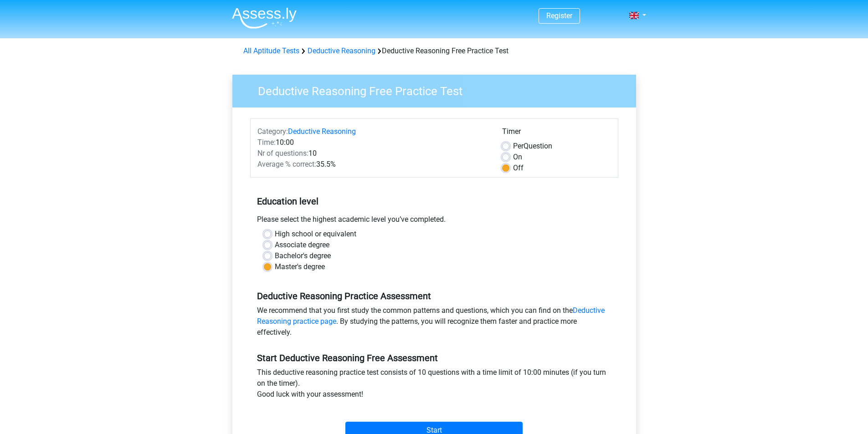
scroll to position [91, 0]
